Goal: Task Accomplishment & Management: Manage account settings

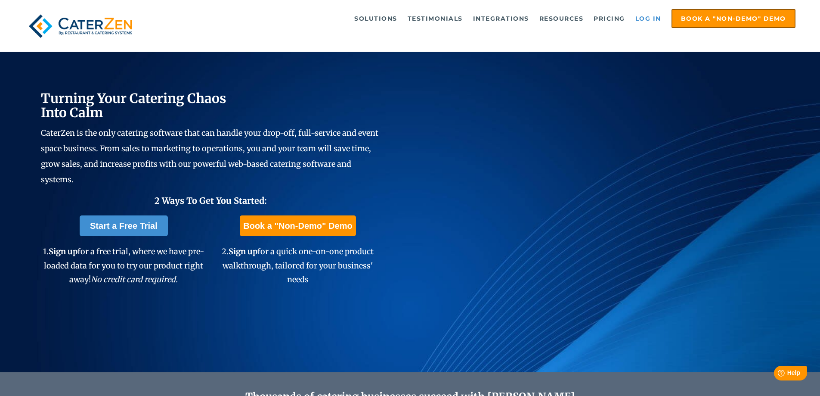
click at [649, 18] on link "Log in" at bounding box center [648, 18] width 34 height 17
click at [638, 19] on link "Log in" at bounding box center [648, 18] width 34 height 17
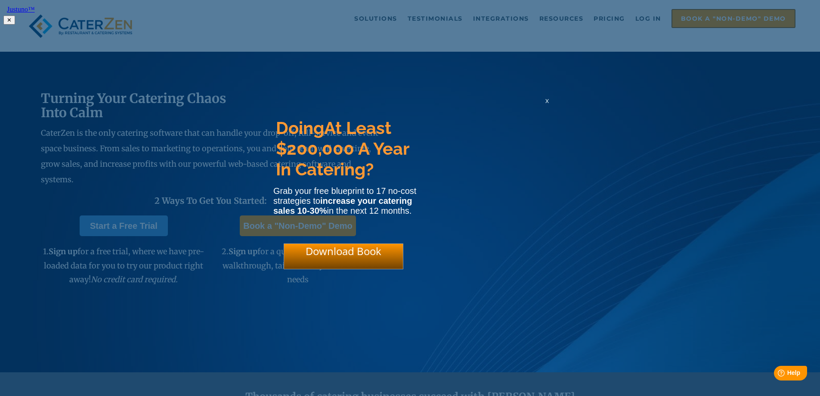
click at [544, 105] on div "x" at bounding box center [547, 100] width 14 height 8
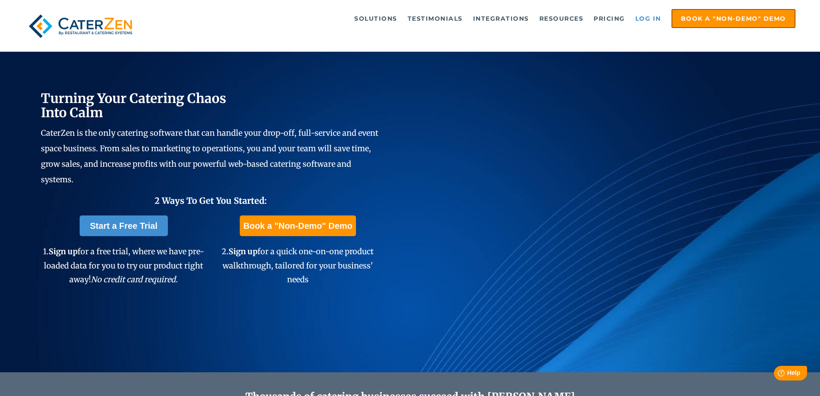
click at [638, 17] on link "Log in" at bounding box center [648, 18] width 34 height 17
